Goal: Task Accomplishment & Management: Use online tool/utility

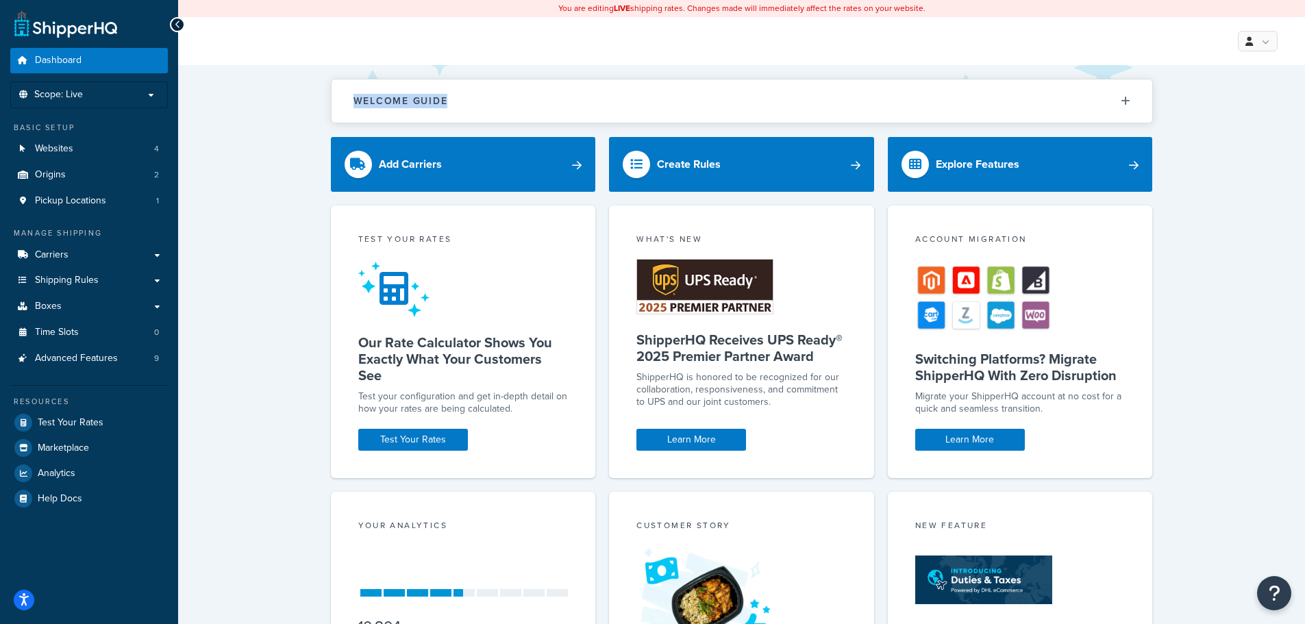
drag, startPoint x: 514, startPoint y: 86, endPoint x: 1204, endPoint y: 94, distance: 689.8
click at [1204, 94] on div "Welcome Guide ShipperHQ: An Overview Carrier Setup Shipping Rules Overview Comm…" at bounding box center [741, 444] width 1127 height 758
click at [1204, 93] on div "Welcome Guide ShipperHQ: An Overview Carrier Setup Shipping Rules Overview Comm…" at bounding box center [741, 444] width 1127 height 758
drag, startPoint x: 1173, startPoint y: 95, endPoint x: 279, endPoint y: 106, distance: 893.9
click at [279, 106] on div "Welcome Guide ShipperHQ: An Overview Carrier Setup Shipping Rules Overview Comm…" at bounding box center [741, 444] width 1127 height 758
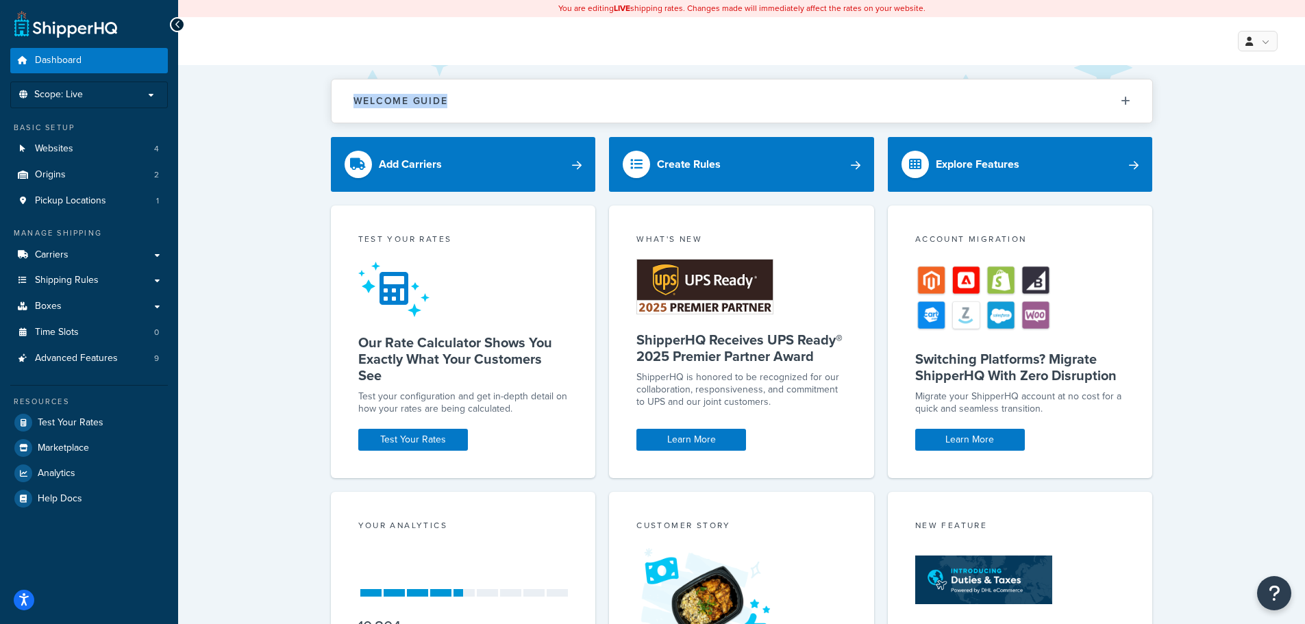
click at [279, 106] on div "Welcome Guide ShipperHQ: An Overview Carrier Setup Shipping Rules Overview Comm…" at bounding box center [741, 444] width 1127 height 758
drag, startPoint x: 619, startPoint y: 106, endPoint x: 1173, endPoint y: 106, distance: 553.4
click at [1173, 106] on div "Welcome Guide ShipperHQ: An Overview Carrier Setup Shipping Rules Overview Comm…" at bounding box center [741, 444] width 1127 height 758
click at [307, 99] on div "Welcome Guide ShipperHQ: An Overview Carrier Setup Shipping Rules Overview Comm…" at bounding box center [741, 444] width 1127 height 758
drag, startPoint x: 322, startPoint y: 103, endPoint x: 1182, endPoint y: 97, distance: 860.3
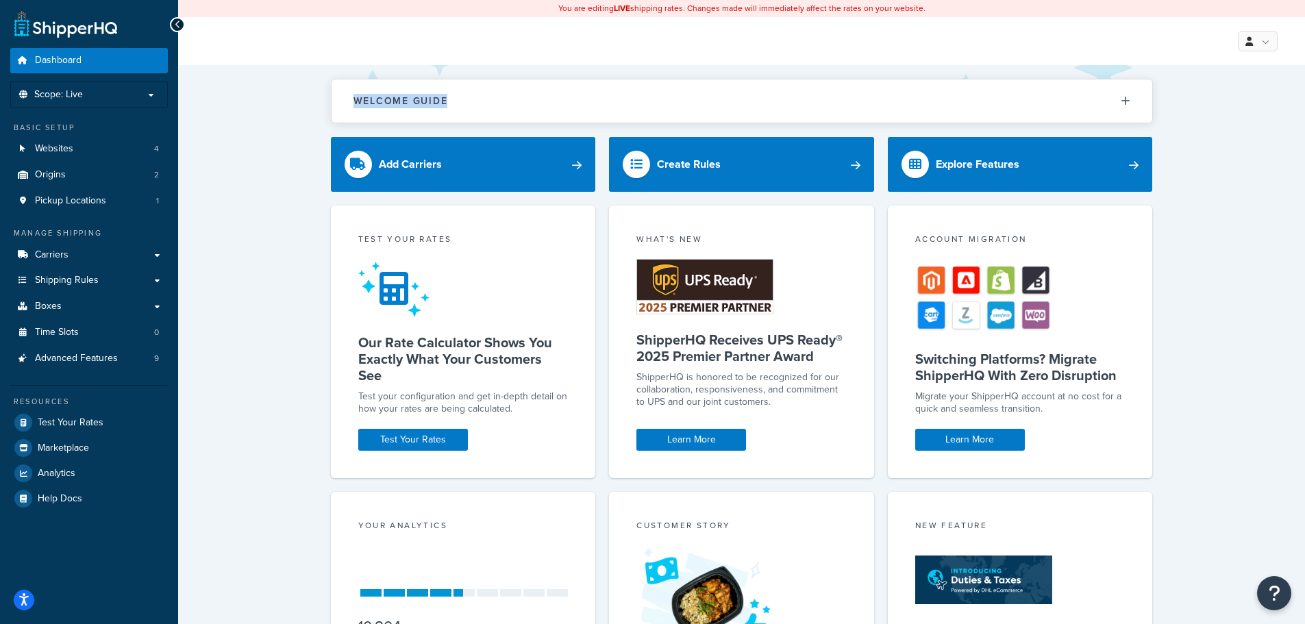
click at [1182, 97] on div "Welcome Guide ShipperHQ: An Overview Carrier Setup Shipping Rules Overview Comm…" at bounding box center [741, 444] width 1127 height 758
drag, startPoint x: 324, startPoint y: 108, endPoint x: 1303, endPoint y: 107, distance: 978.8
click at [1303, 107] on div "Welcome Guide ShipperHQ: An Overview Carrier Setup Shipping Rules Overview Comm…" at bounding box center [741, 444] width 1127 height 758
click at [1234, 112] on div "Welcome Guide ShipperHQ: An Overview Carrier Setup Shipping Rules Overview Comm…" at bounding box center [741, 444] width 1127 height 758
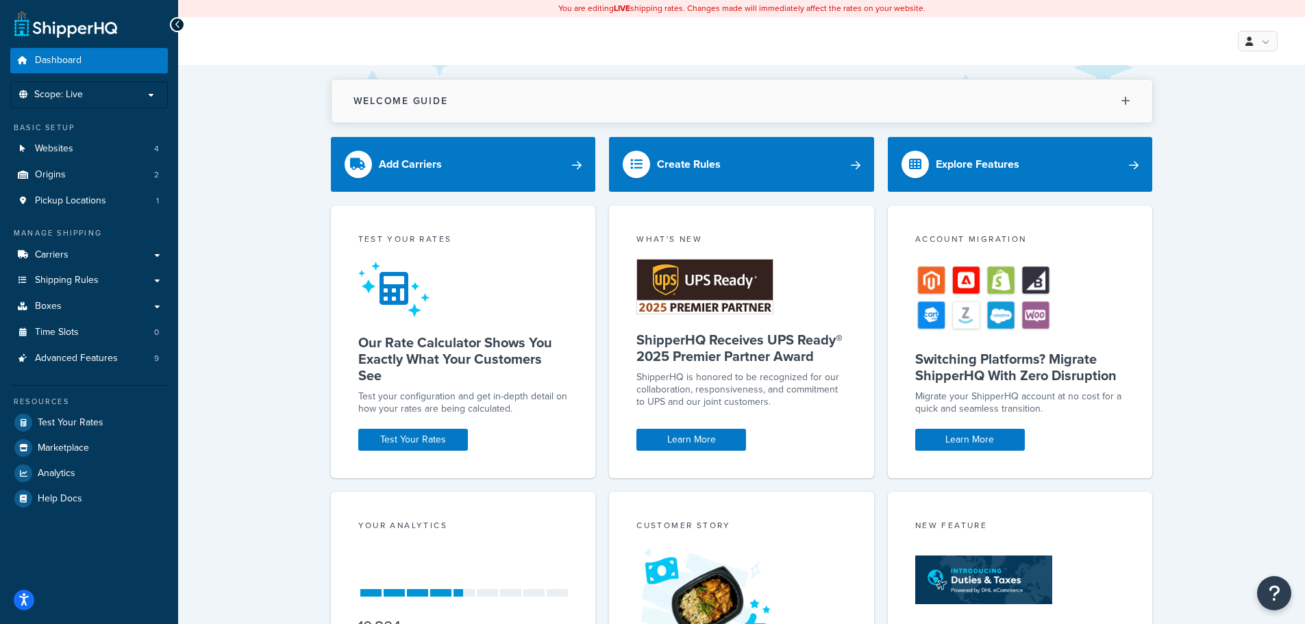
click at [1130, 103] on button "Welcome Guide" at bounding box center [742, 100] width 821 height 43
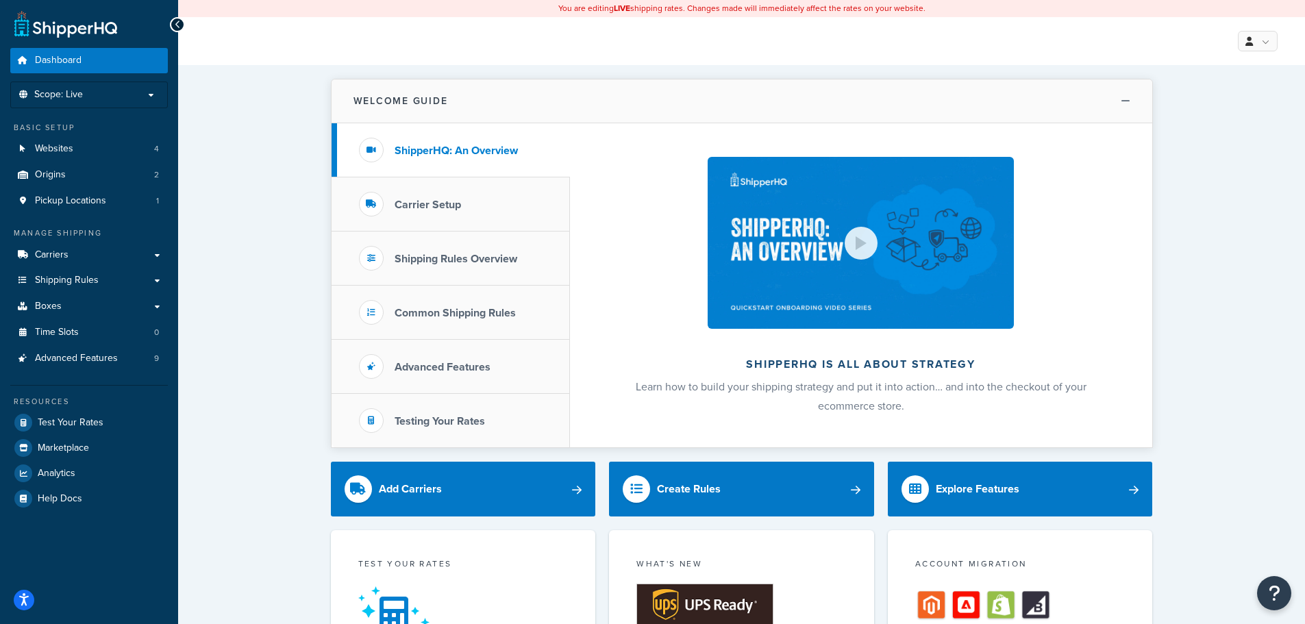
click at [1130, 103] on button "Welcome Guide" at bounding box center [742, 101] width 821 height 44
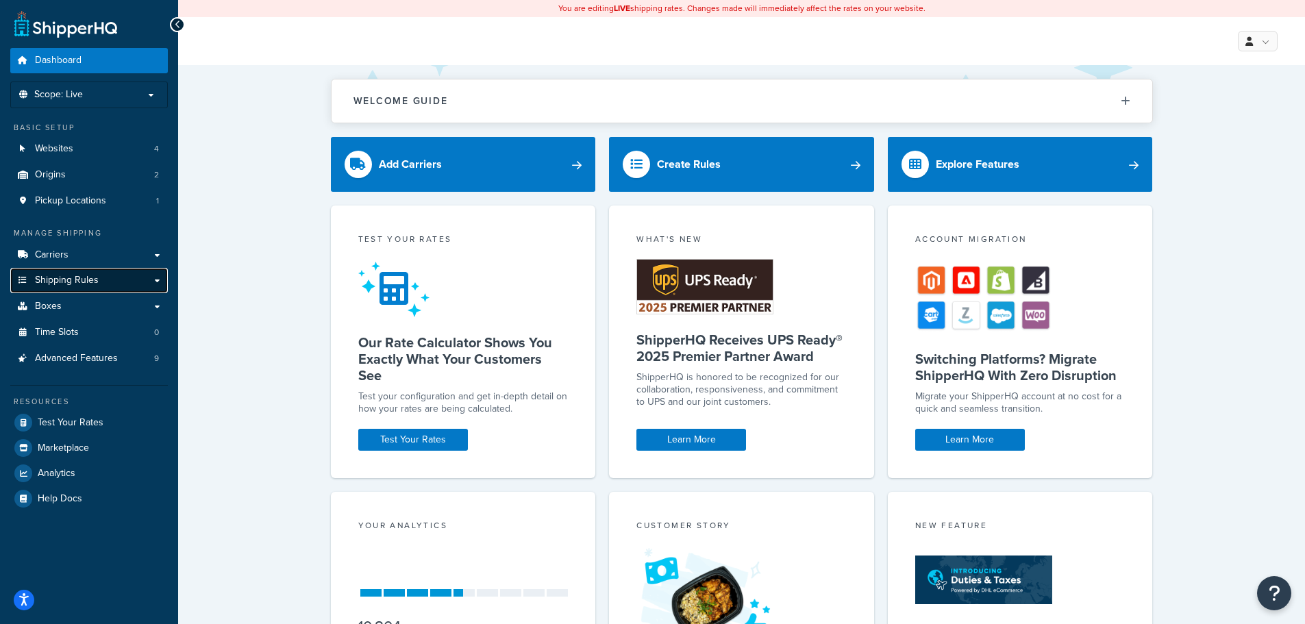
click at [154, 280] on link "Shipping Rules" at bounding box center [89, 280] width 158 height 25
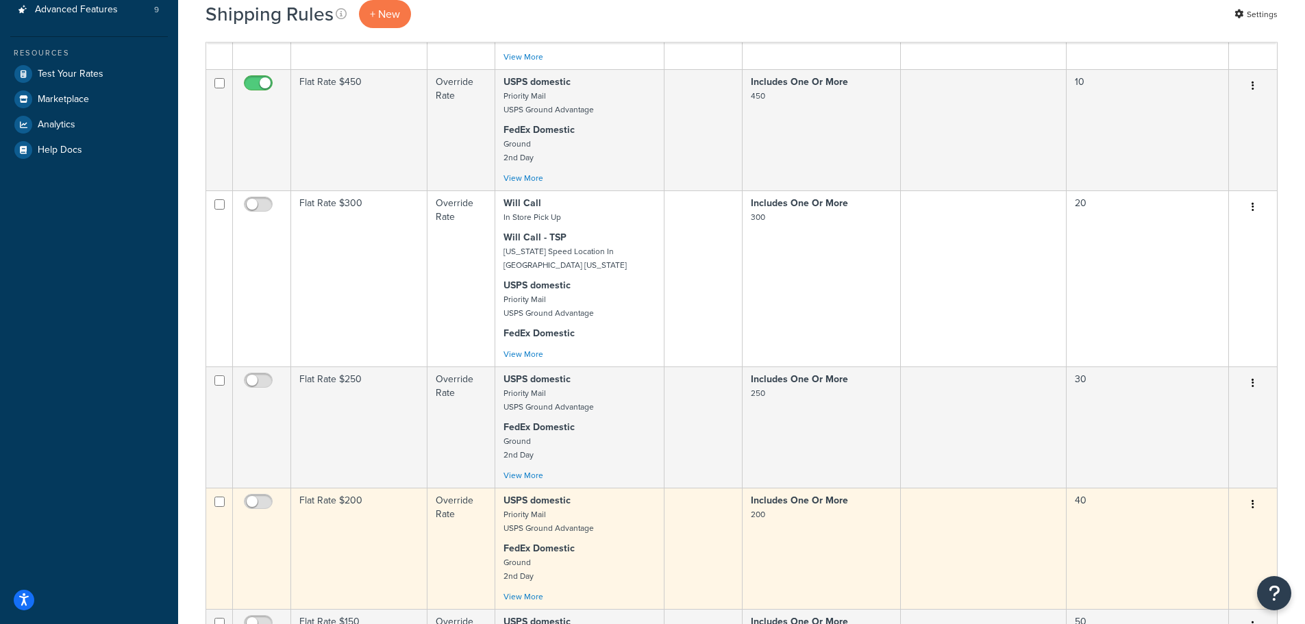
scroll to position [479, 0]
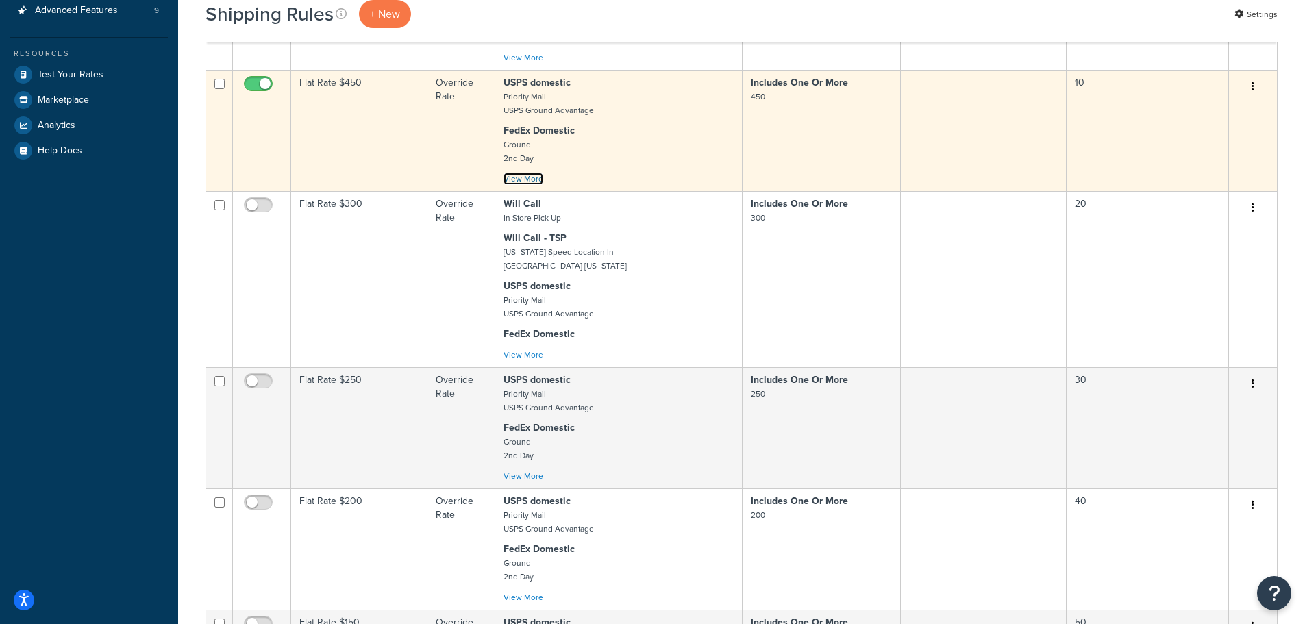
click at [532, 180] on link "View More" at bounding box center [523, 179] width 40 height 12
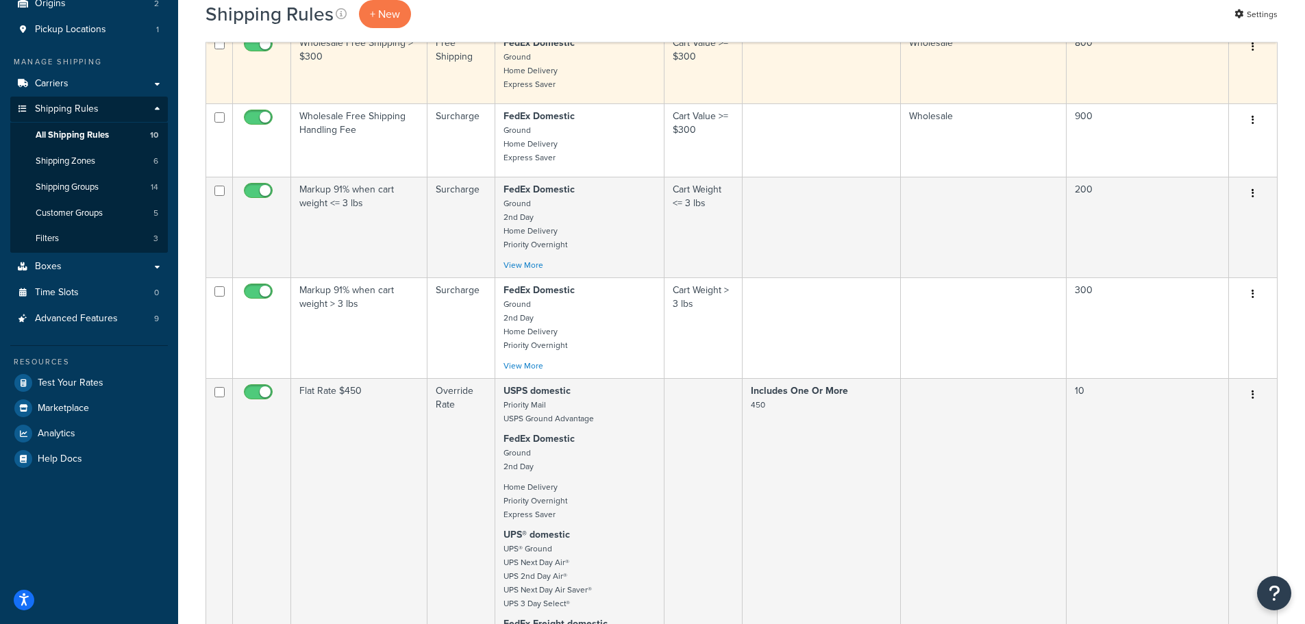
scroll to position [0, 0]
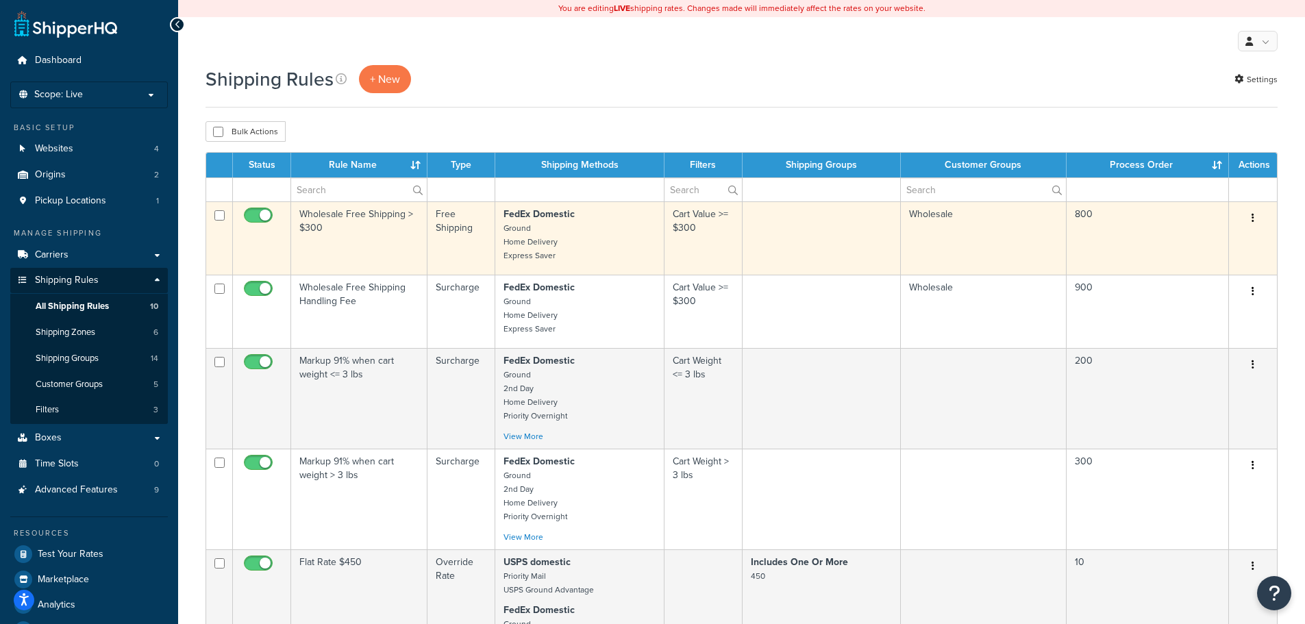
drag, startPoint x: 750, startPoint y: 408, endPoint x: 734, endPoint y: 267, distance: 141.3
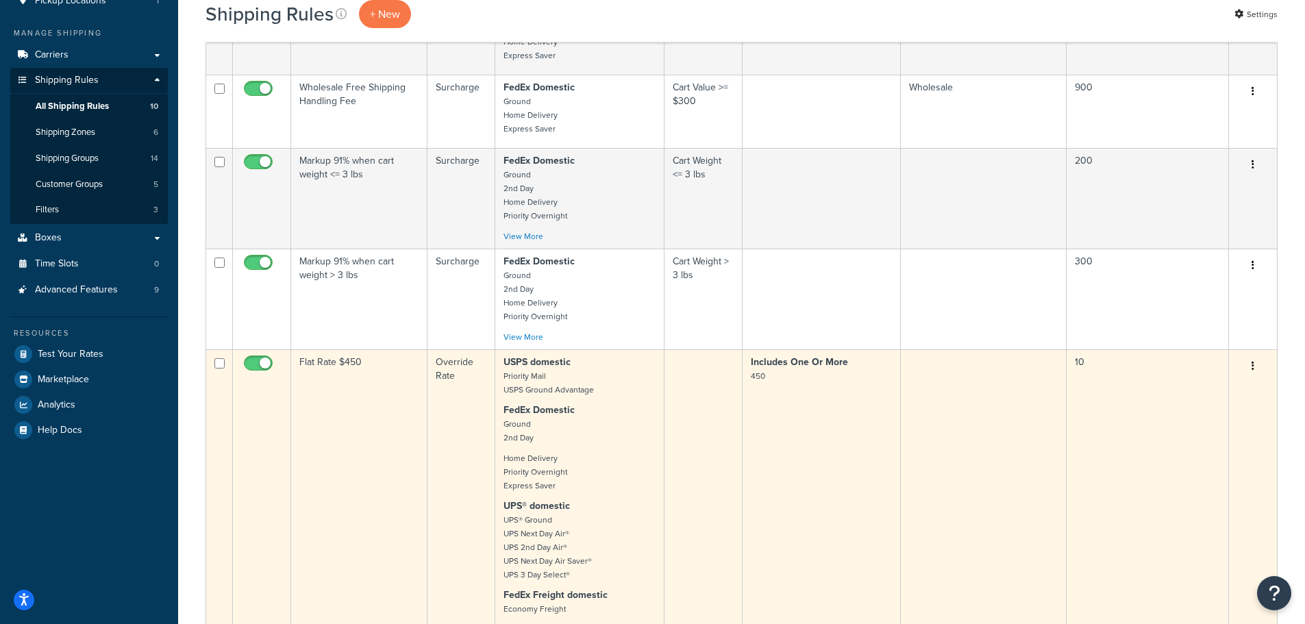
scroll to position [205, 0]
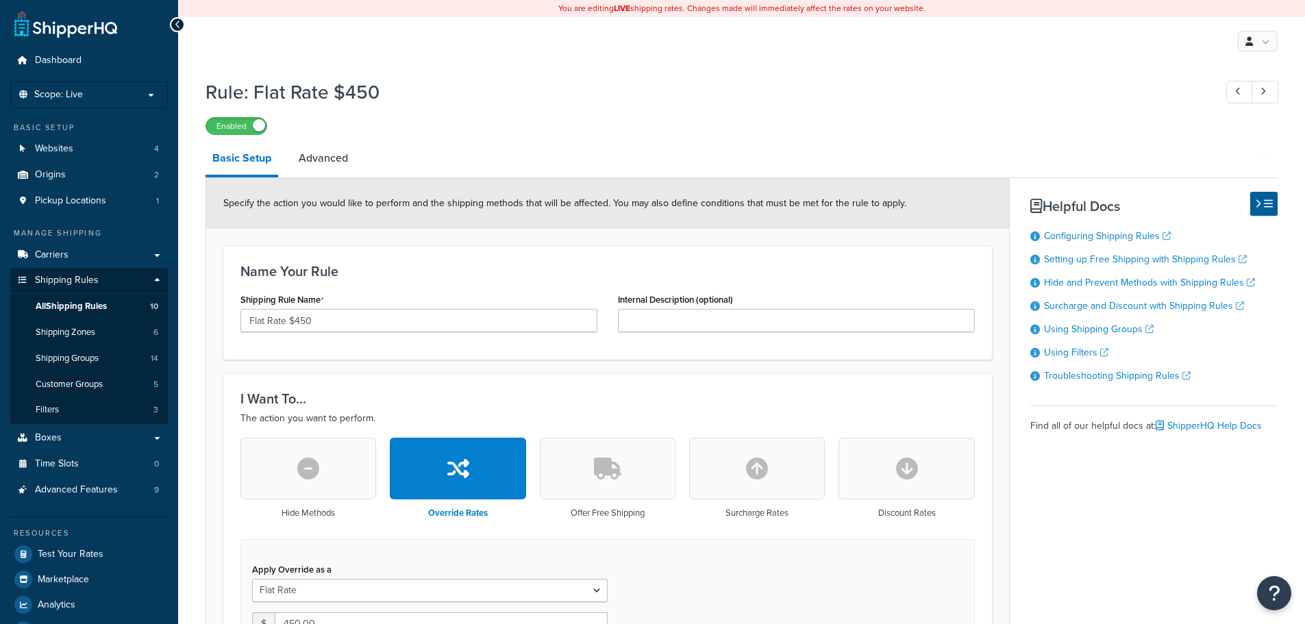
select select "ITEM"
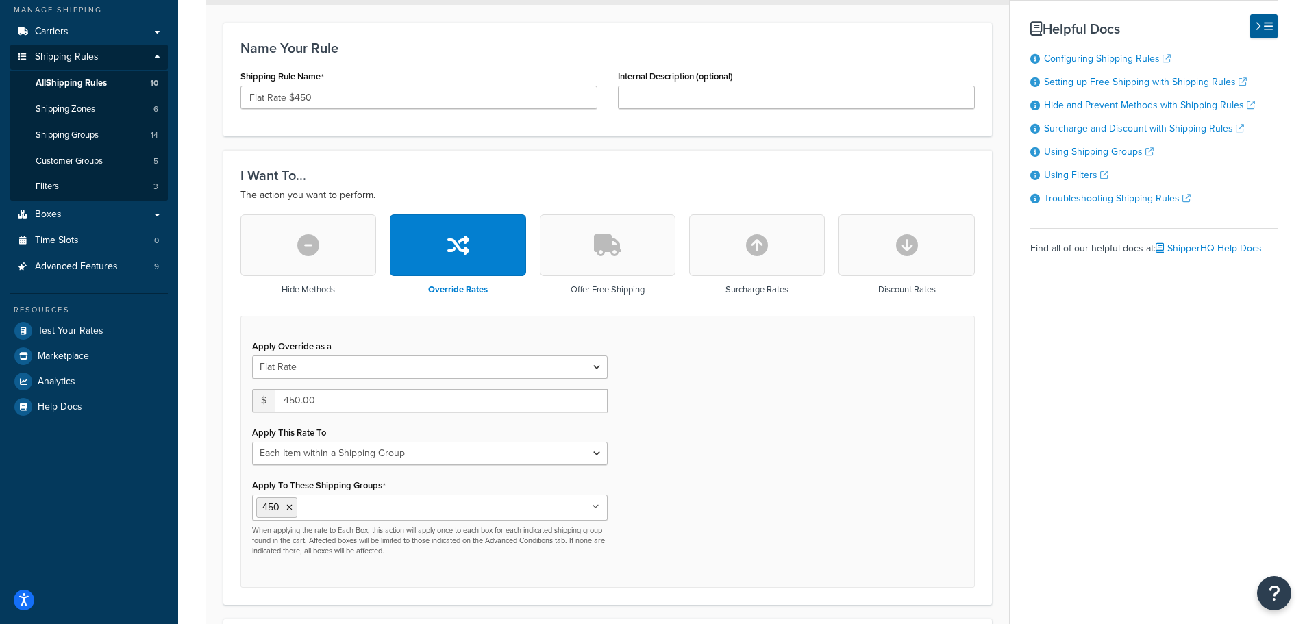
scroll to position [274, 0]
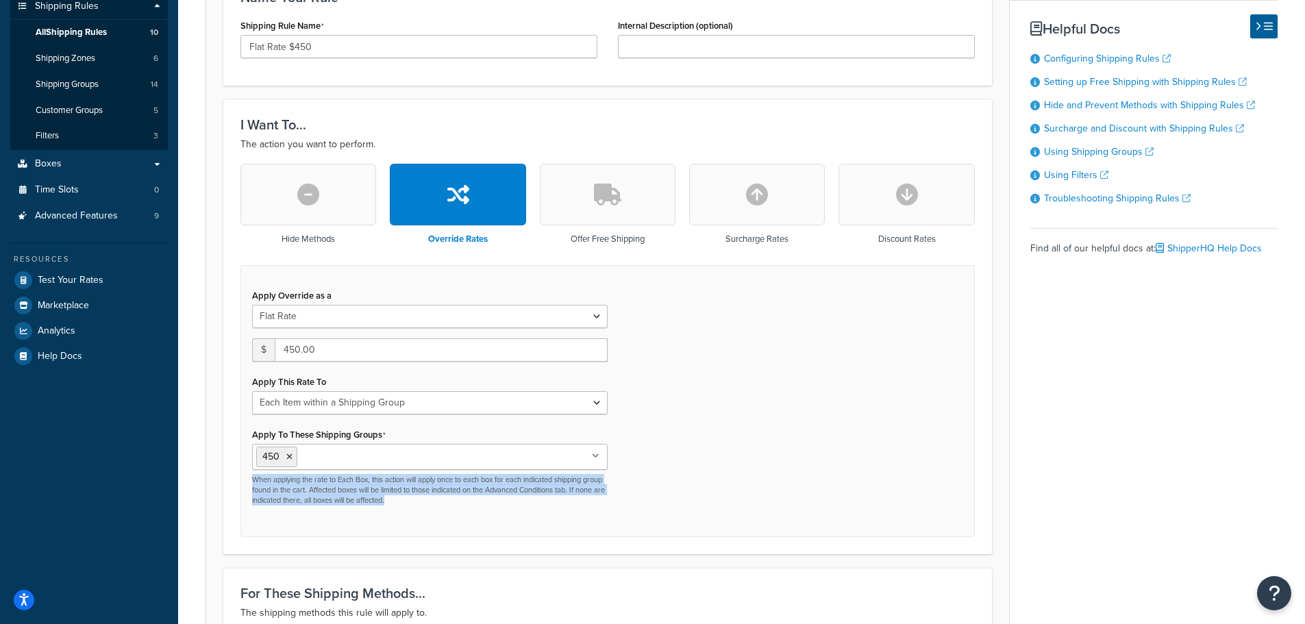
drag, startPoint x: 251, startPoint y: 478, endPoint x: 586, endPoint y: 526, distance: 337.7
click at [586, 526] on div "Apply Override as a Flat Rate Percentage Flat Rate & Percentage $ 450.00 Apply …" at bounding box center [607, 401] width 734 height 272
drag, startPoint x: 302, startPoint y: 484, endPoint x: 245, endPoint y: 479, distance: 57.7
click at [245, 479] on div "Apply Override as a Flat Rate Percentage Flat Rate & Percentage $ 450.00 Apply …" at bounding box center [430, 396] width 376 height 221
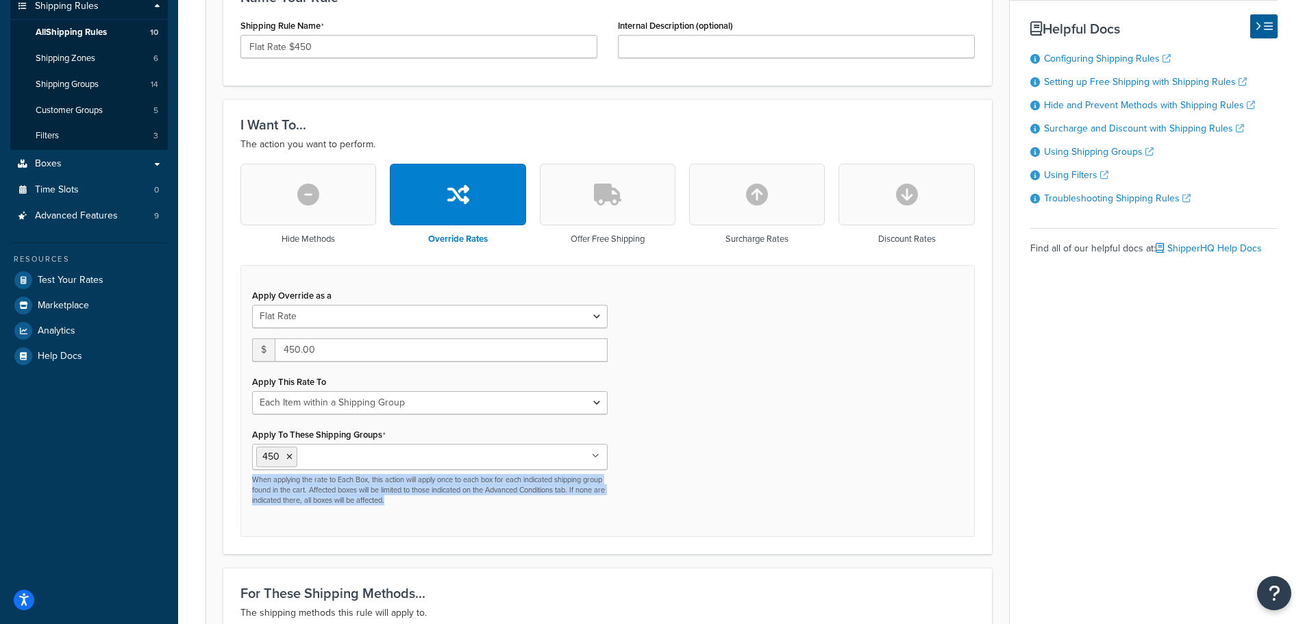
click at [245, 479] on div "Apply Override as a Flat Rate Percentage Flat Rate & Percentage $ 450.00 Apply …" at bounding box center [430, 396] width 376 height 221
drag, startPoint x: 245, startPoint y: 479, endPoint x: 634, endPoint y: 516, distance: 390.1
click at [634, 516] on div "Apply Override as a Flat Rate Percentage Flat Rate & Percentage $ 450.00 Apply …" at bounding box center [607, 401] width 734 height 272
drag, startPoint x: 536, startPoint y: 505, endPoint x: 243, endPoint y: 480, distance: 293.5
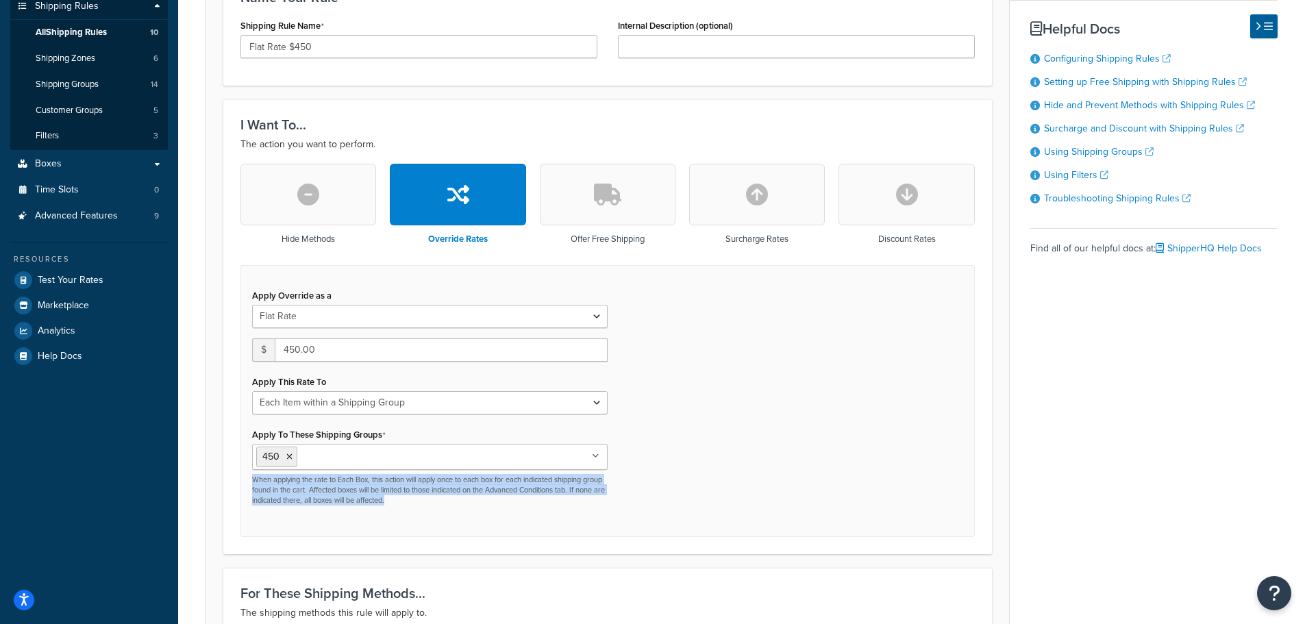
click at [243, 480] on div "Apply Override as a Flat Rate Percentage Flat Rate & Percentage $ 450.00 Apply …" at bounding box center [430, 396] width 376 height 221
drag, startPoint x: 243, startPoint y: 480, endPoint x: 646, endPoint y: 534, distance: 406.3
click at [646, 534] on div "Apply Override as a Flat Rate Percentage Flat Rate & Percentage $ 450.00 Apply …" at bounding box center [607, 401] width 734 height 272
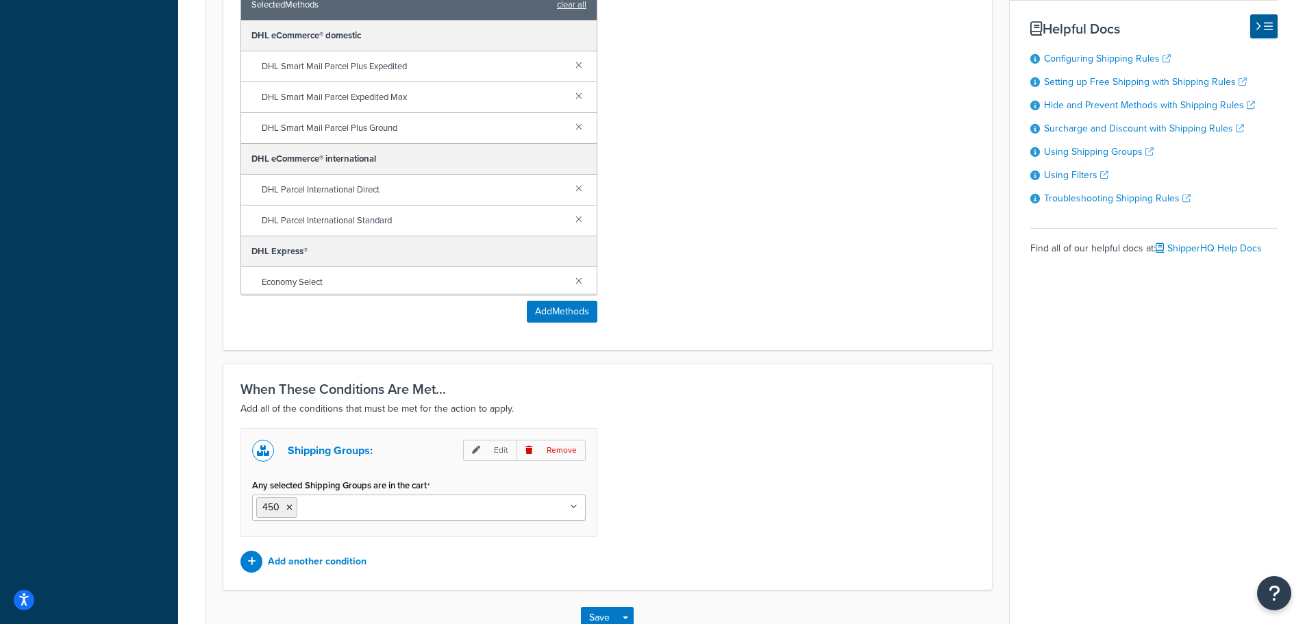
scroll to position [1027, 0]
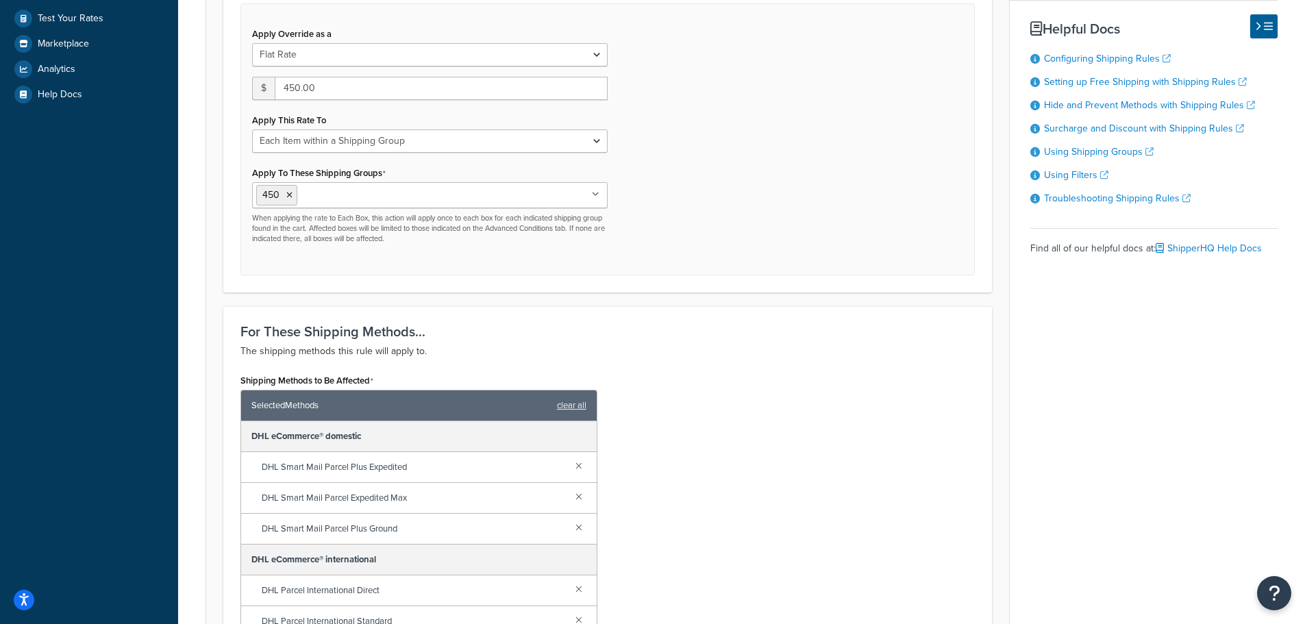
scroll to position [0, 0]
